Goal: Find specific page/section: Find specific page/section

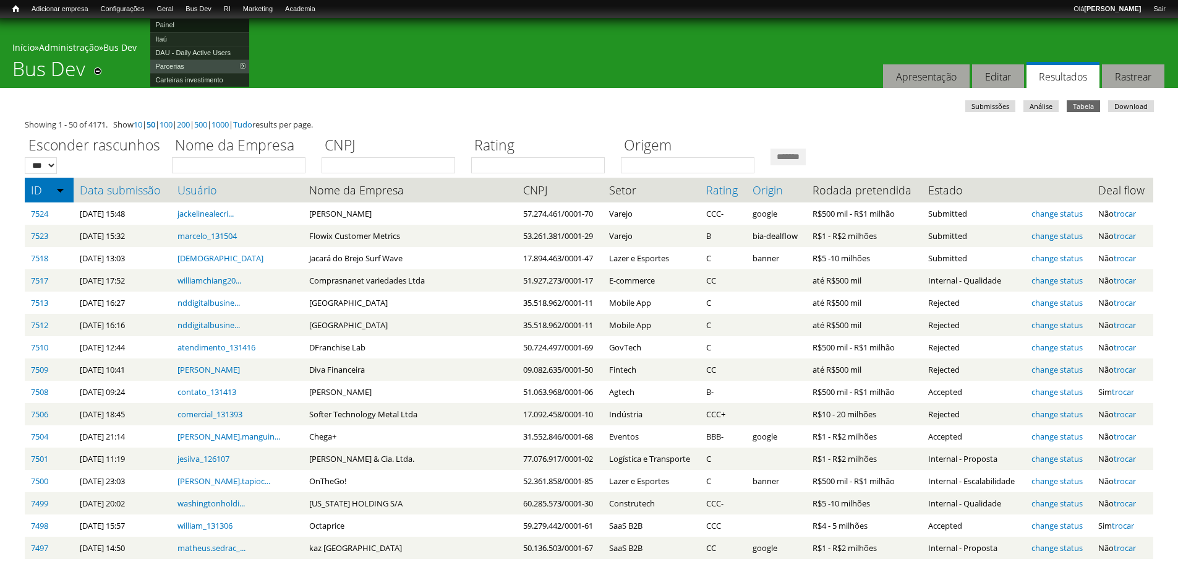
click at [179, 20] on link "Painel" at bounding box center [199, 25] width 99 height 14
